Goal: Find specific fact

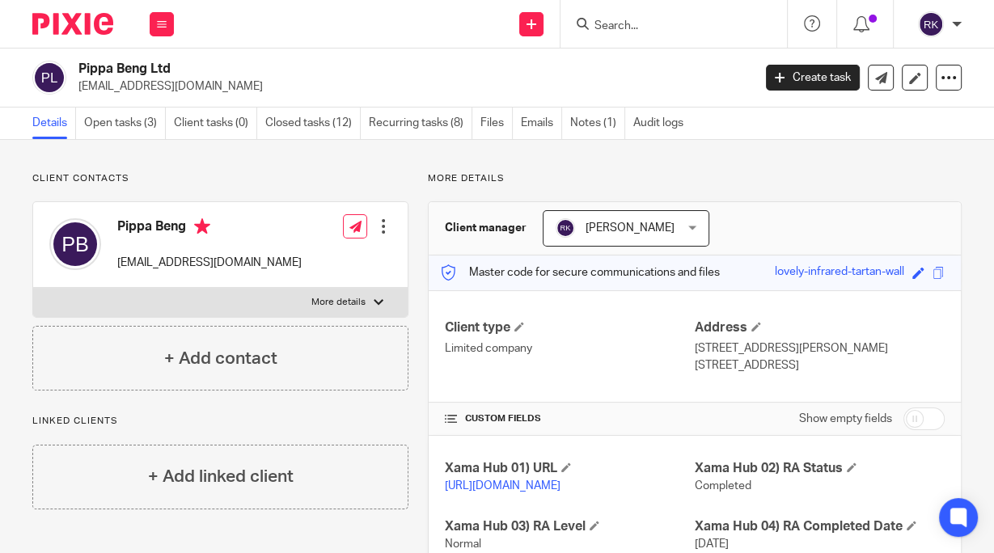
scroll to position [65, 0]
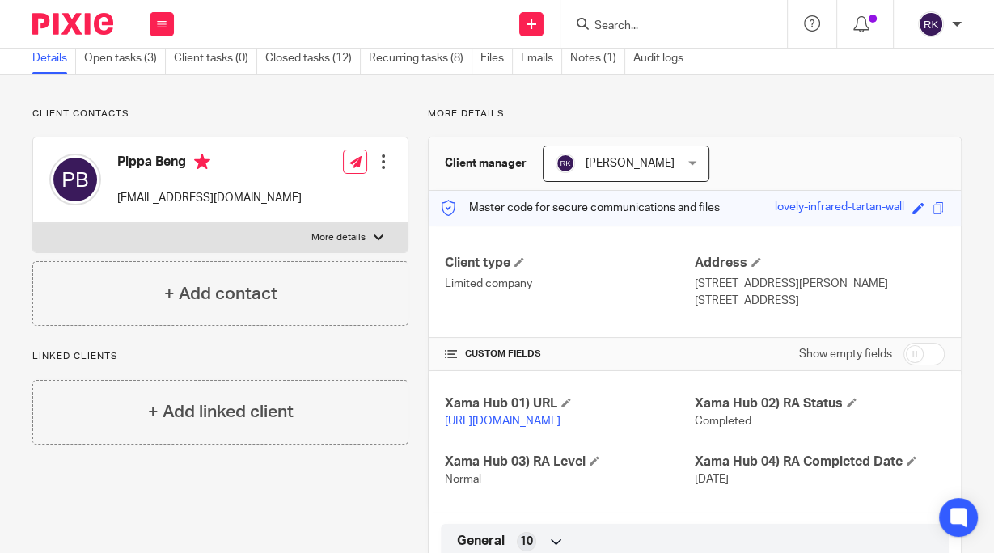
click at [637, 24] on input "Search" at bounding box center [666, 26] width 146 height 15
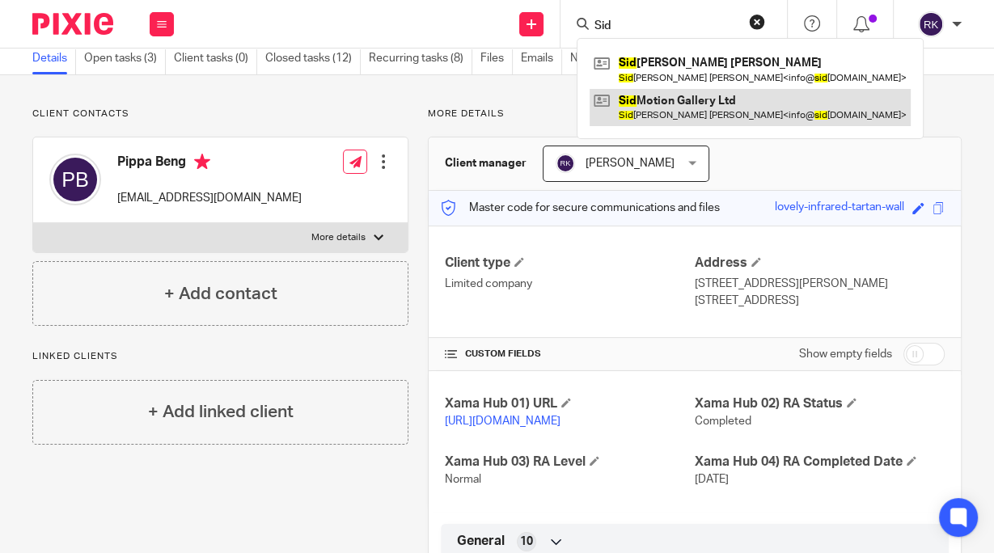
type input "Sid"
click at [698, 106] on link at bounding box center [750, 107] width 321 height 37
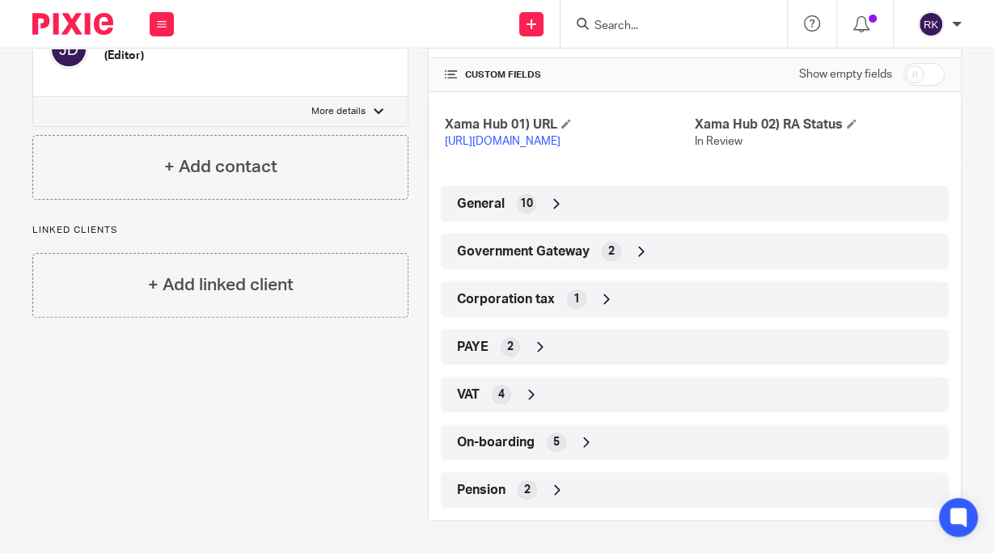
scroll to position [376, 0]
click at [564, 244] on span "Government Gateway" at bounding box center [523, 251] width 133 height 17
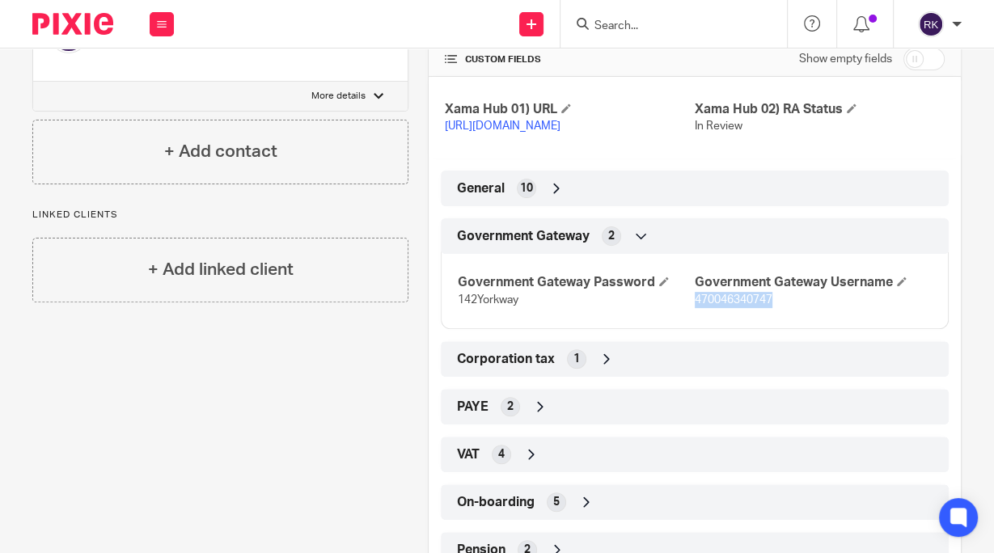
drag, startPoint x: 767, startPoint y: 319, endPoint x: 689, endPoint y: 320, distance: 77.6
click at [695, 308] on p "470046340747" at bounding box center [813, 300] width 237 height 16
copy span "470046340747"
drag, startPoint x: 518, startPoint y: 319, endPoint x: 455, endPoint y: 315, distance: 62.5
click at [458, 308] on p "142Yorkway" at bounding box center [576, 300] width 237 height 16
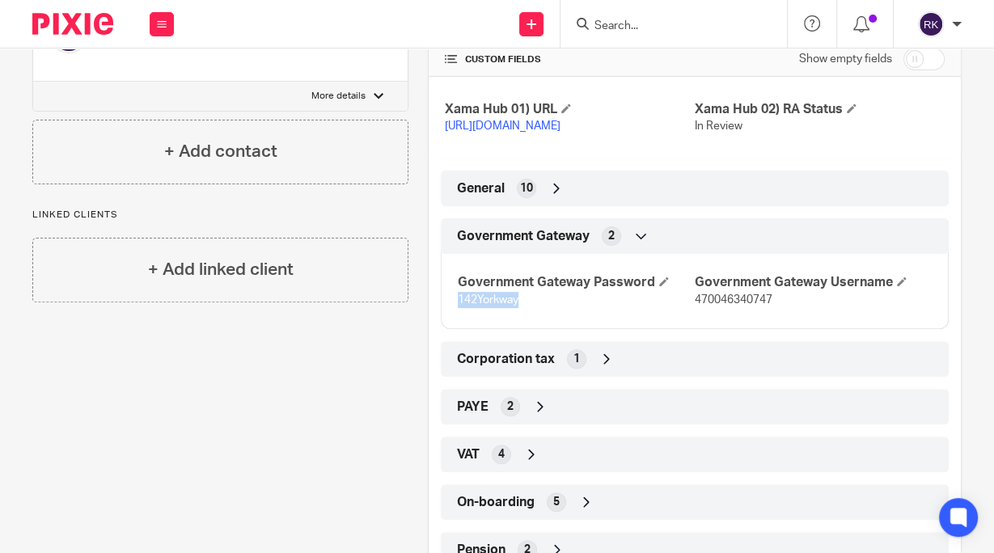
copy span "142Yorkway"
